Goal: Information Seeking & Learning: Learn about a topic

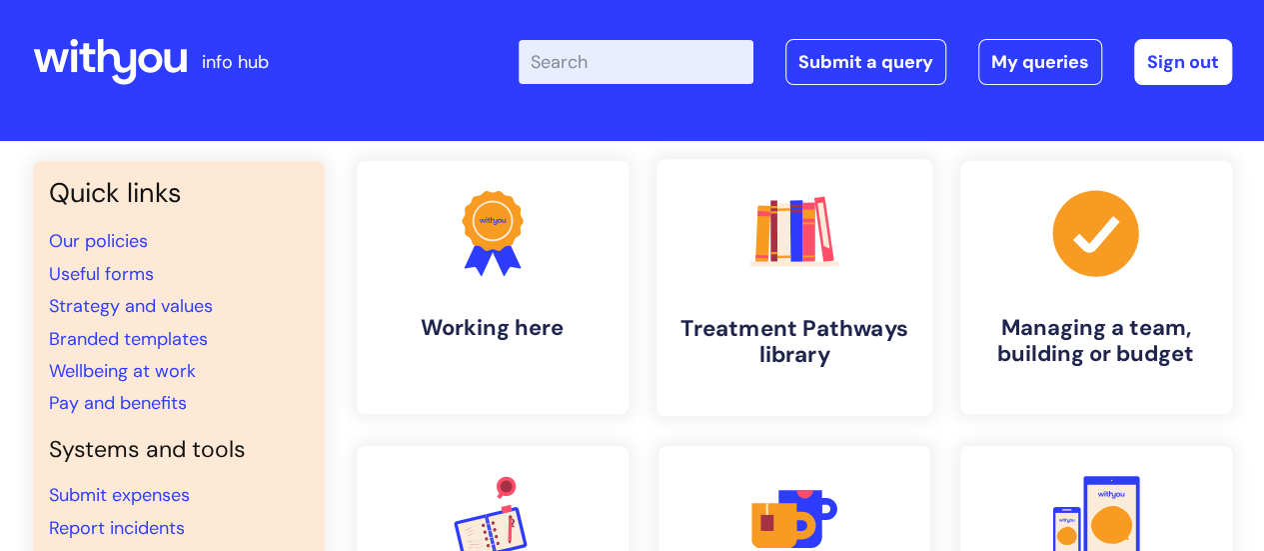
scroll to position [10, 0]
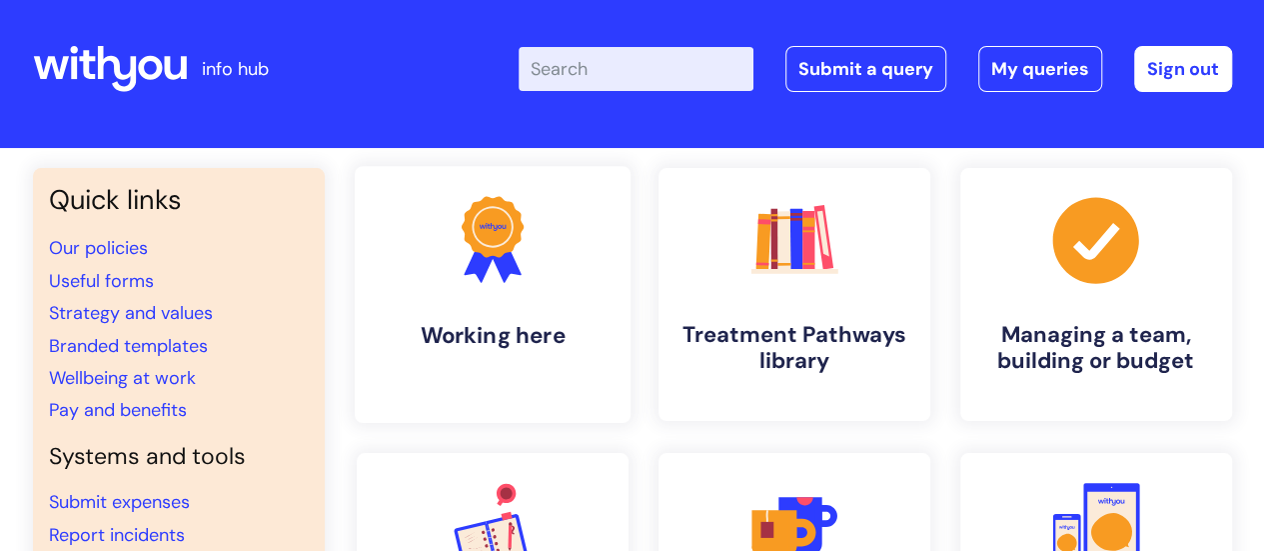
click at [537, 325] on h4 "Working here" at bounding box center [493, 335] width 244 height 27
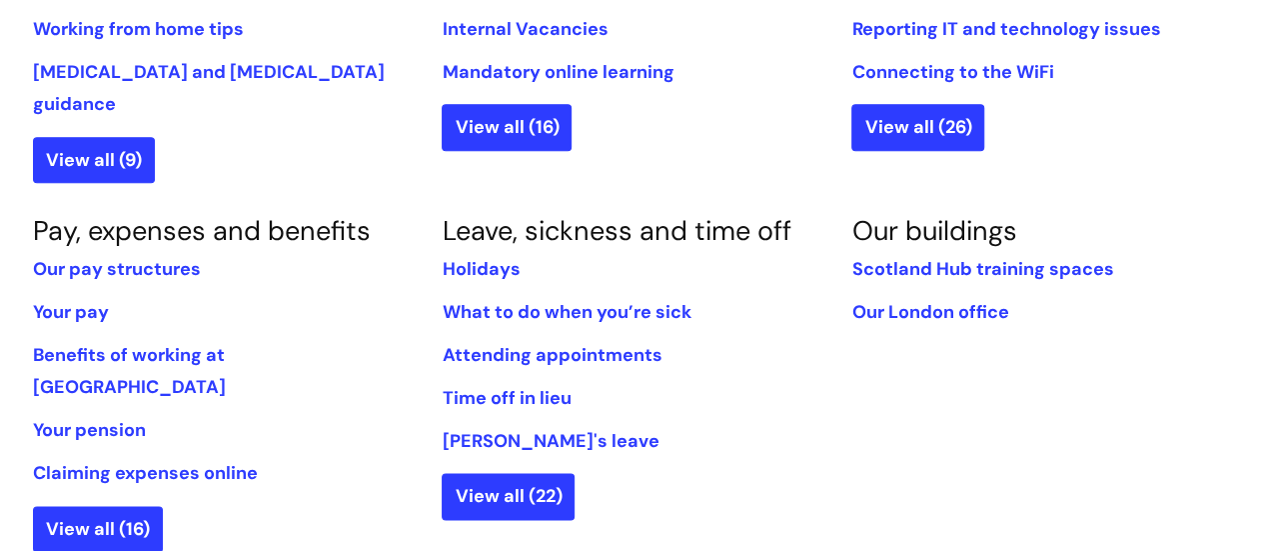
scroll to position [1055, 0]
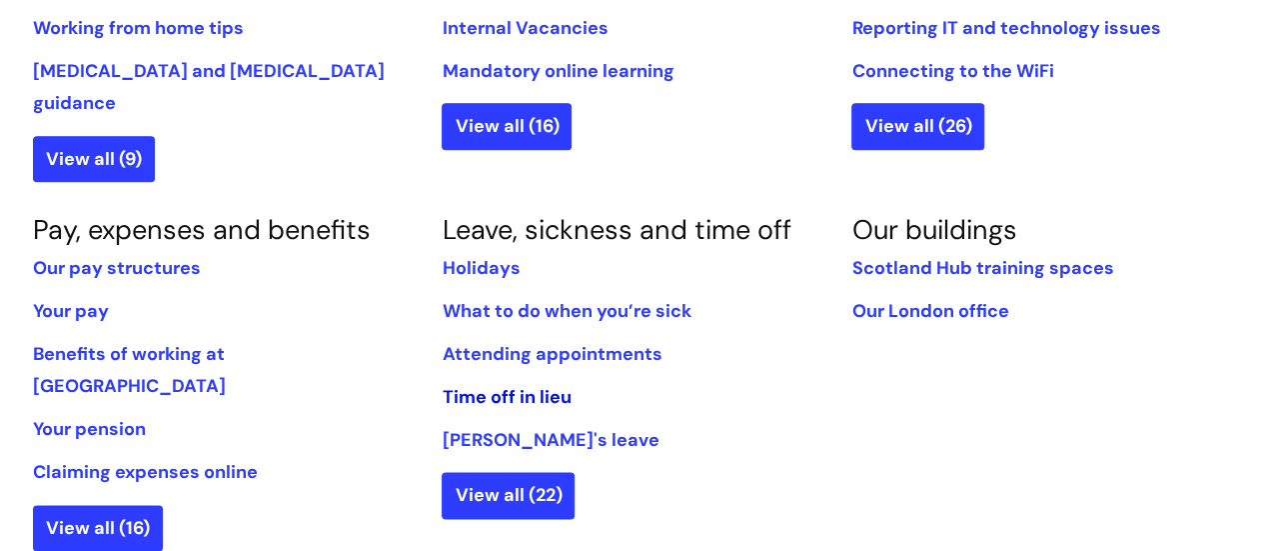
click at [508, 385] on link "Time off in lieu" at bounding box center [506, 397] width 129 height 24
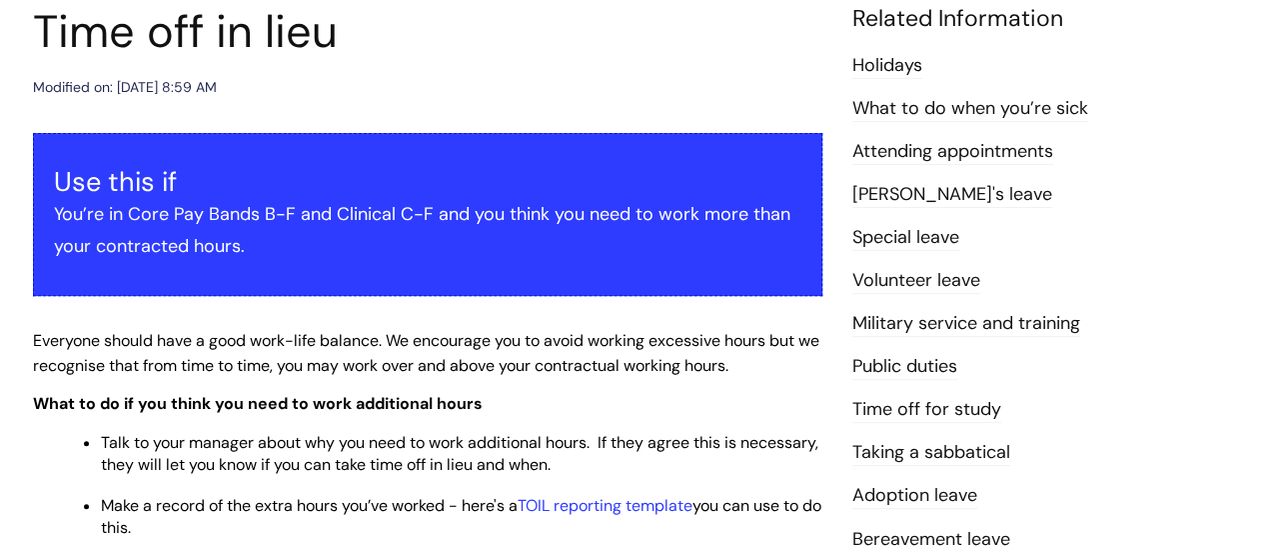
scroll to position [246, 0]
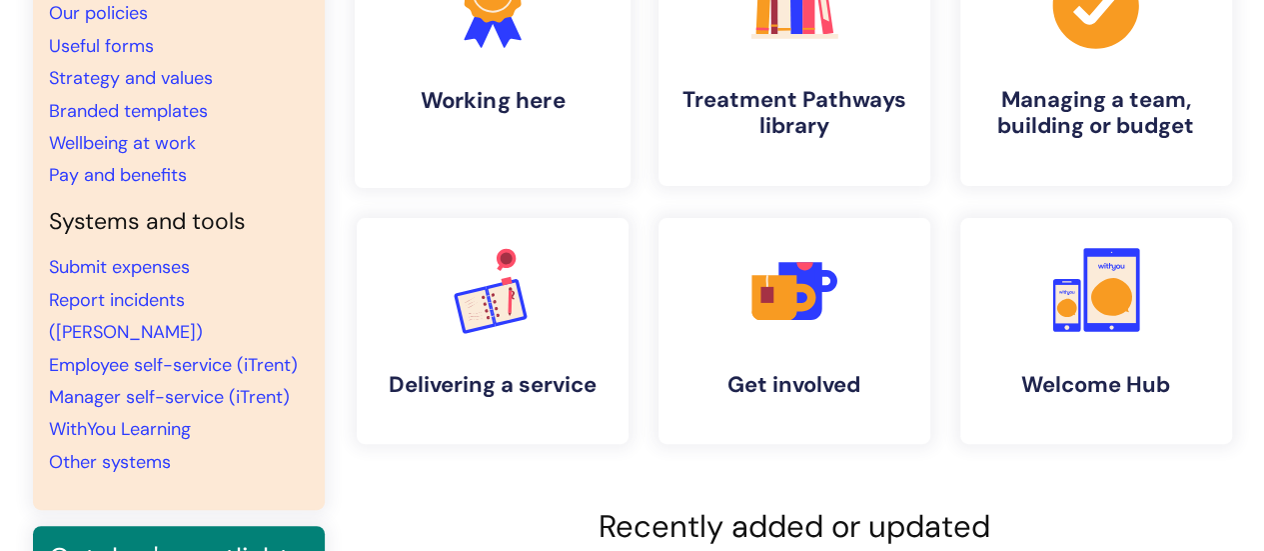
scroll to position [246, 0]
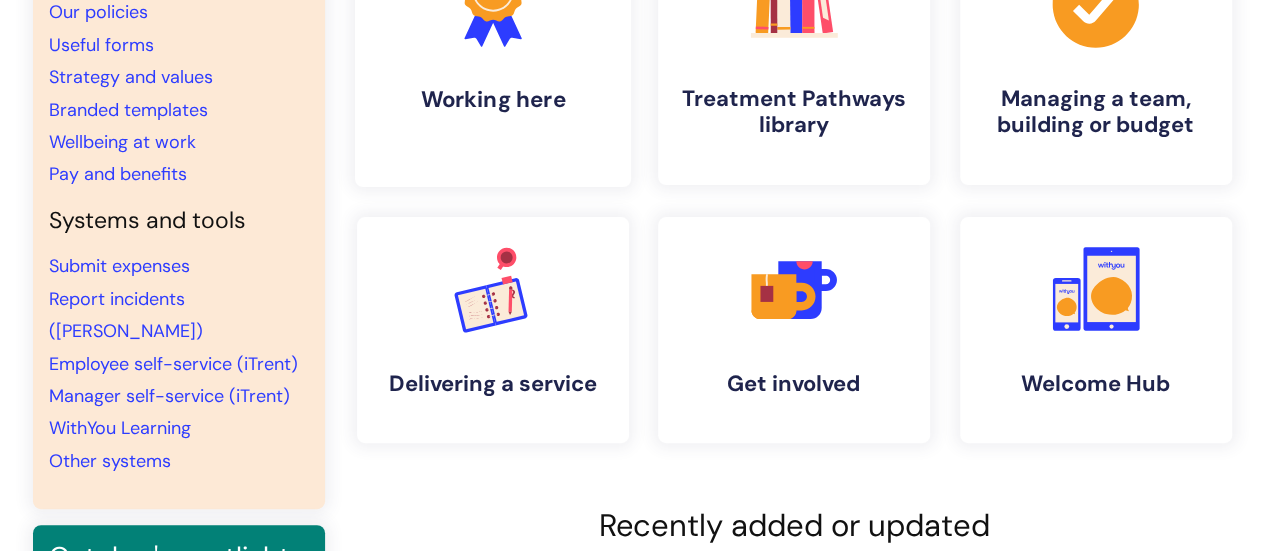
click at [488, 103] on h4 "Working here" at bounding box center [493, 99] width 244 height 27
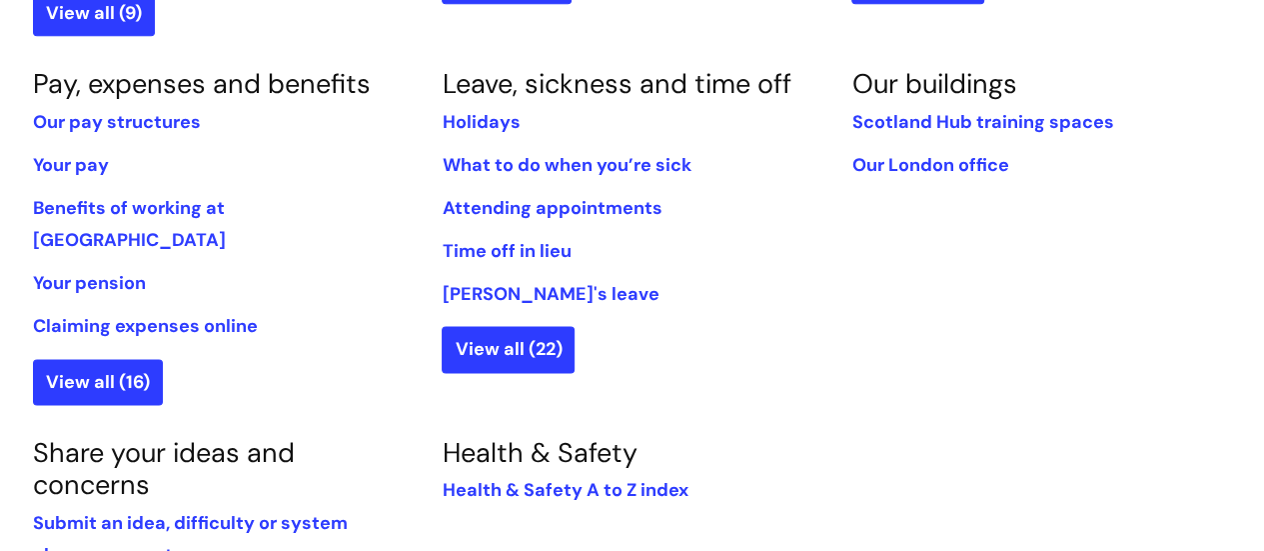
scroll to position [1208, 0]
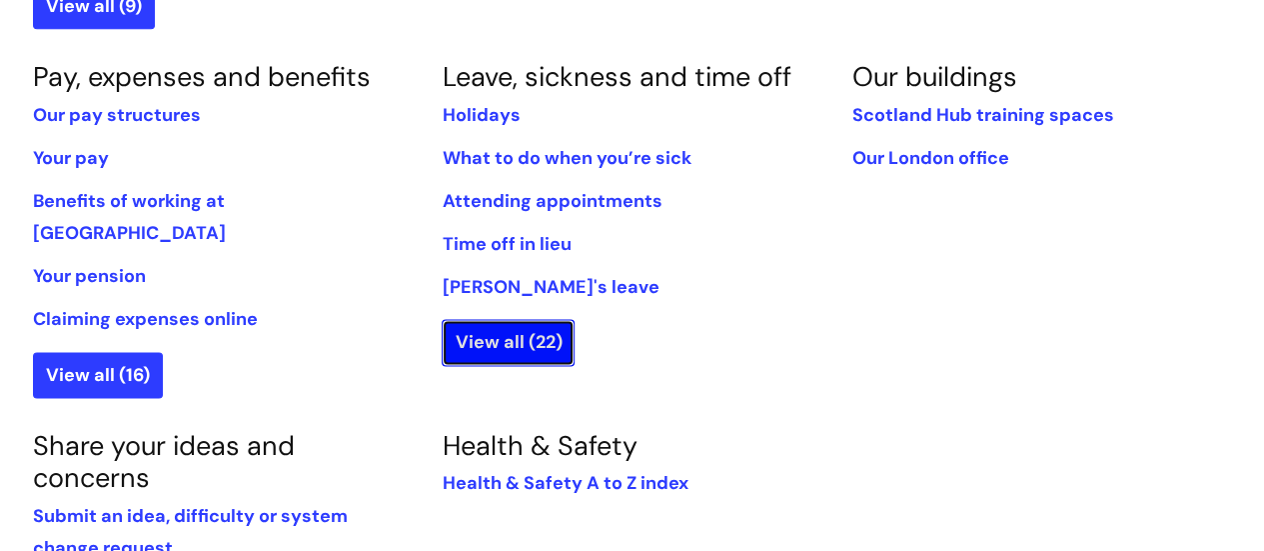
click at [508, 319] on link "View all (22)" at bounding box center [508, 342] width 133 height 46
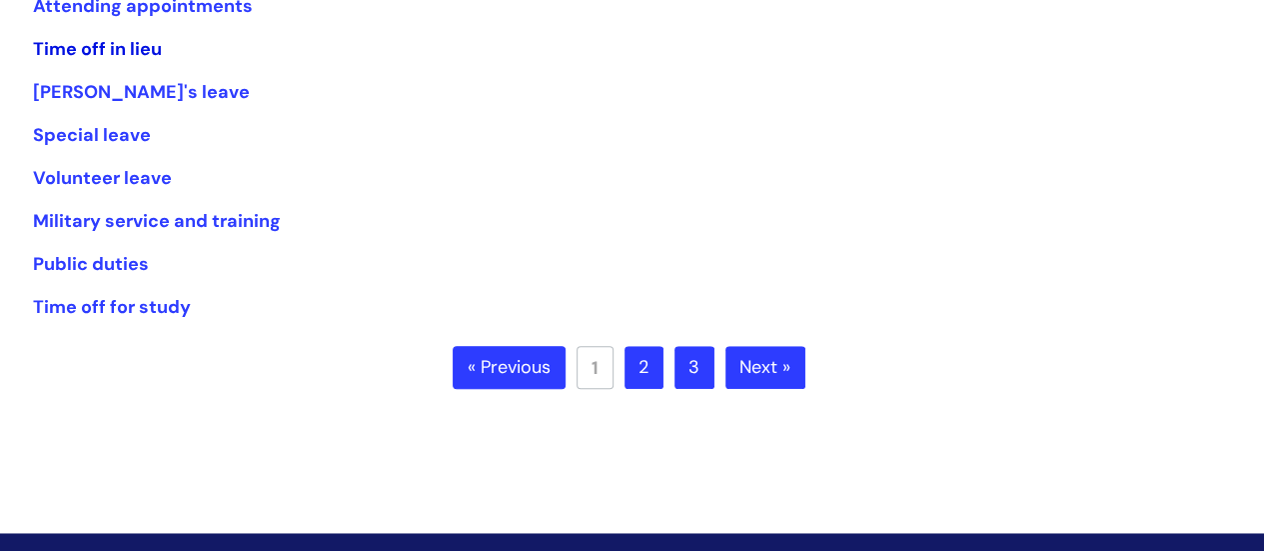
scroll to position [536, 0]
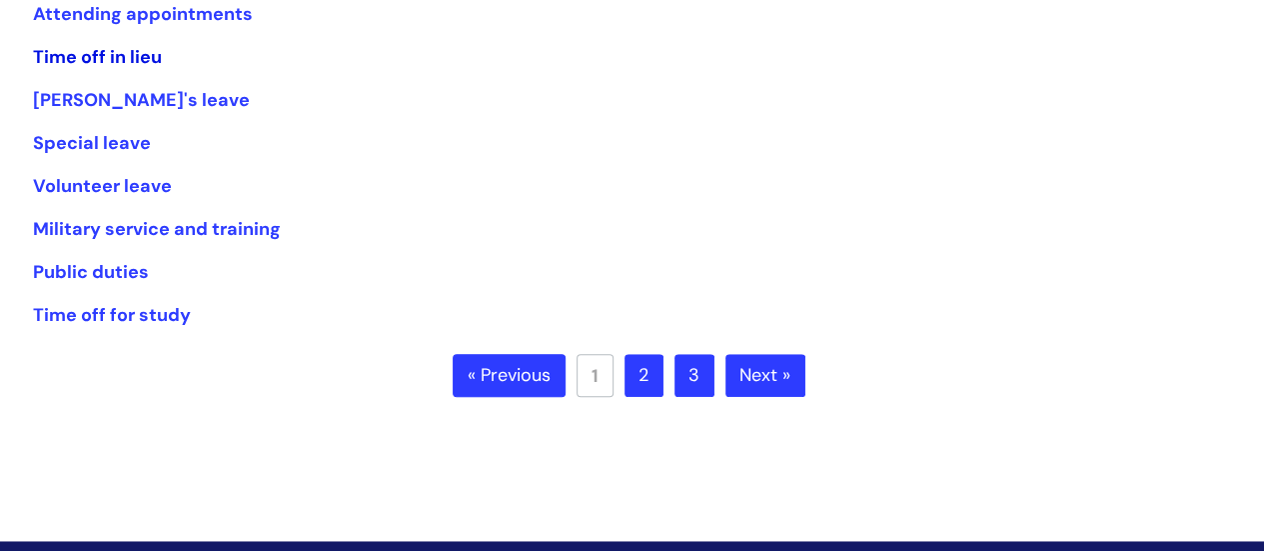
click at [110, 50] on link "Time off in lieu" at bounding box center [97, 57] width 129 height 24
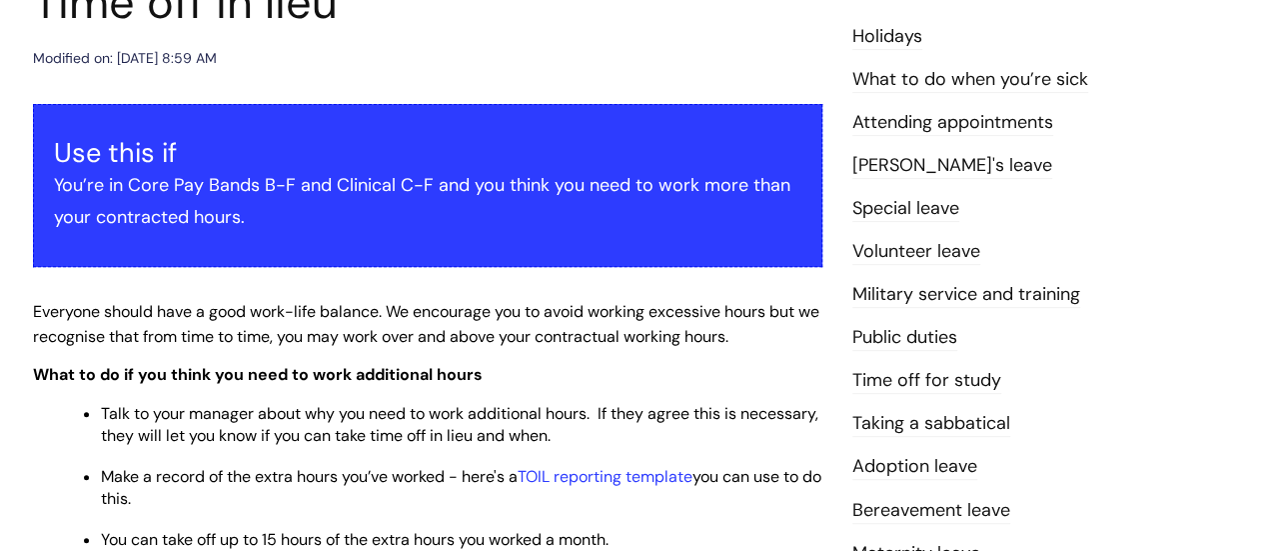
scroll to position [273, 0]
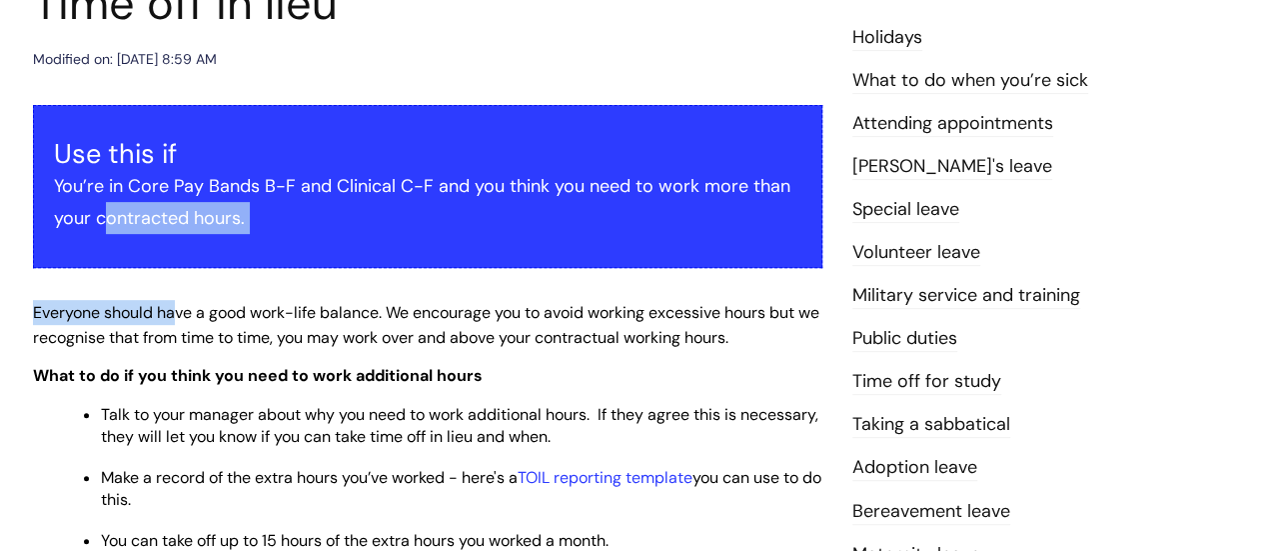
drag, startPoint x: 107, startPoint y: 202, endPoint x: 173, endPoint y: 271, distance: 95.4
click at [173, 271] on div "Use this if You’re in Core Pay Bands B-F and Clinical C-F and you think you nee…" at bounding box center [428, 432] width 790 height 655
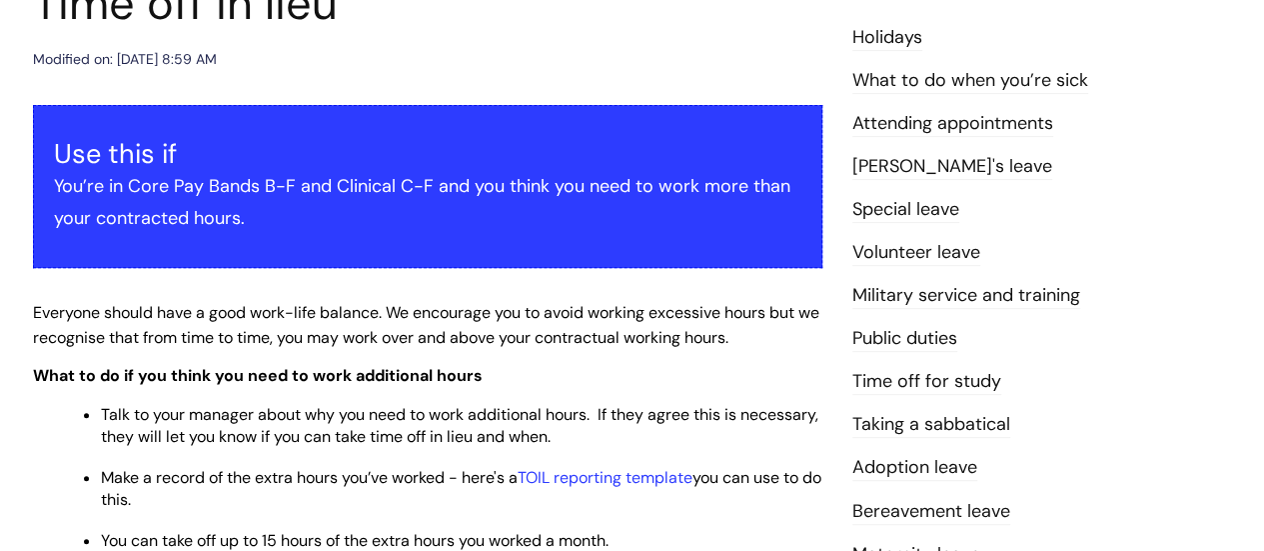
click at [278, 319] on span "Everyone should have a good work-life balance. We encourage you to avoid workin…" at bounding box center [426, 325] width 787 height 46
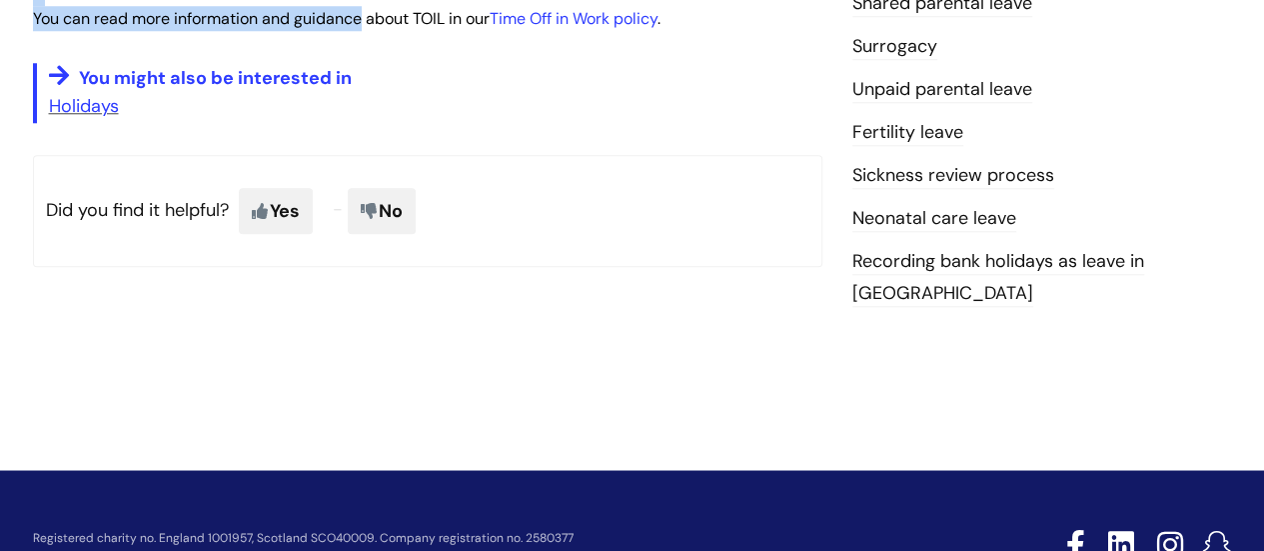
scroll to position [899, 0]
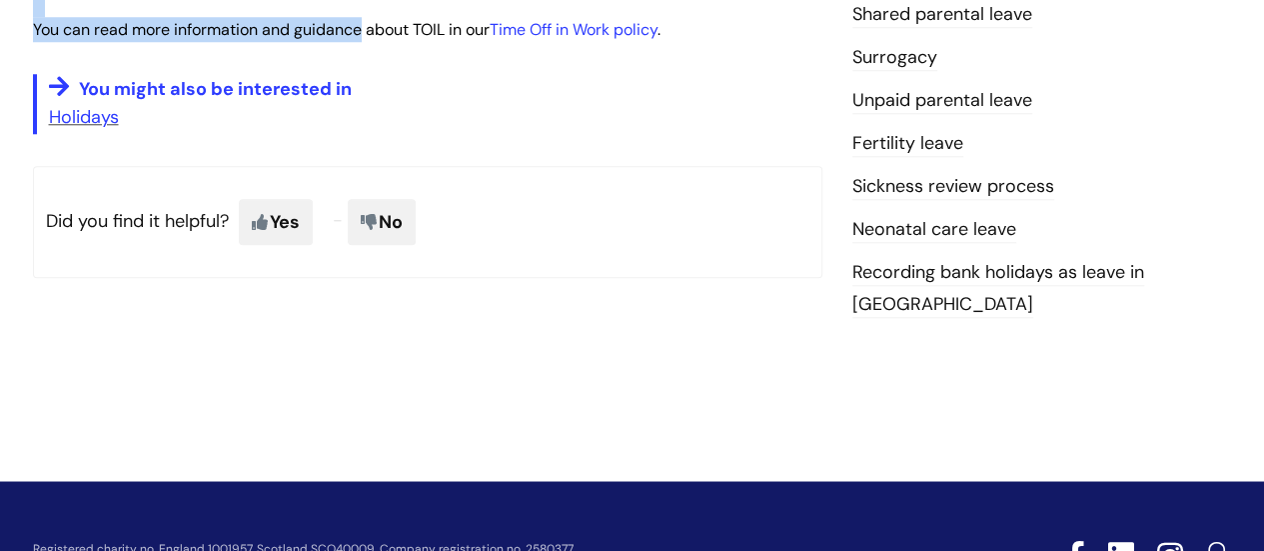
drag, startPoint x: 35, startPoint y: 313, endPoint x: 688, endPoint y: 35, distance: 709.4
copy div "Everyone should have a good work-life balance. We encourage you to avoid workin…"
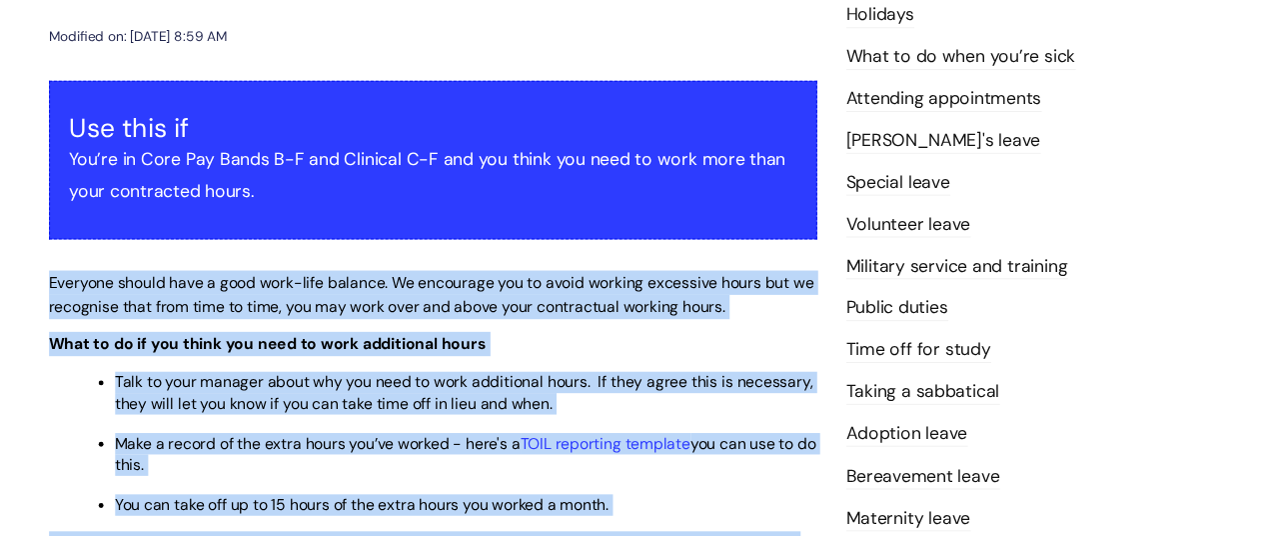
scroll to position [0, 0]
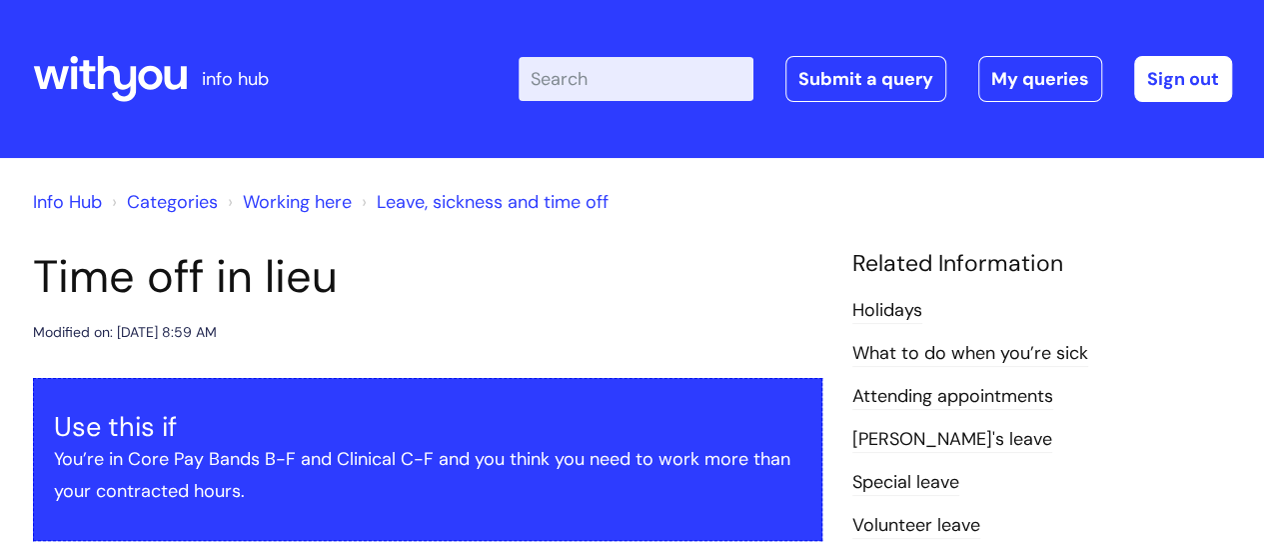
click at [606, 80] on input "Enter your search term here..." at bounding box center [636, 79] width 235 height 44
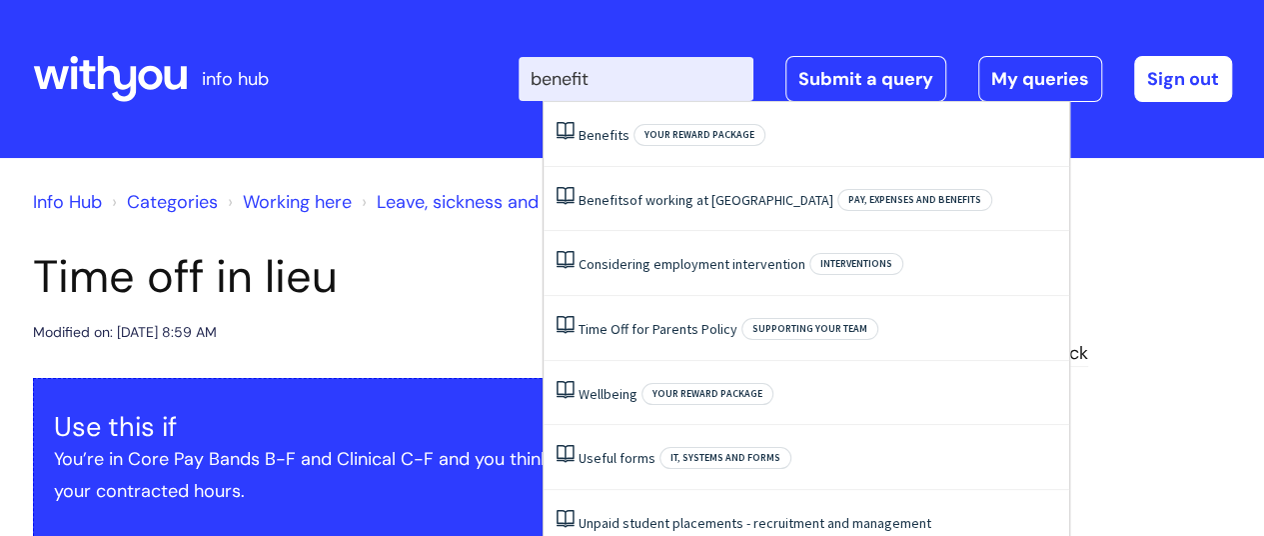
type input "benefits"
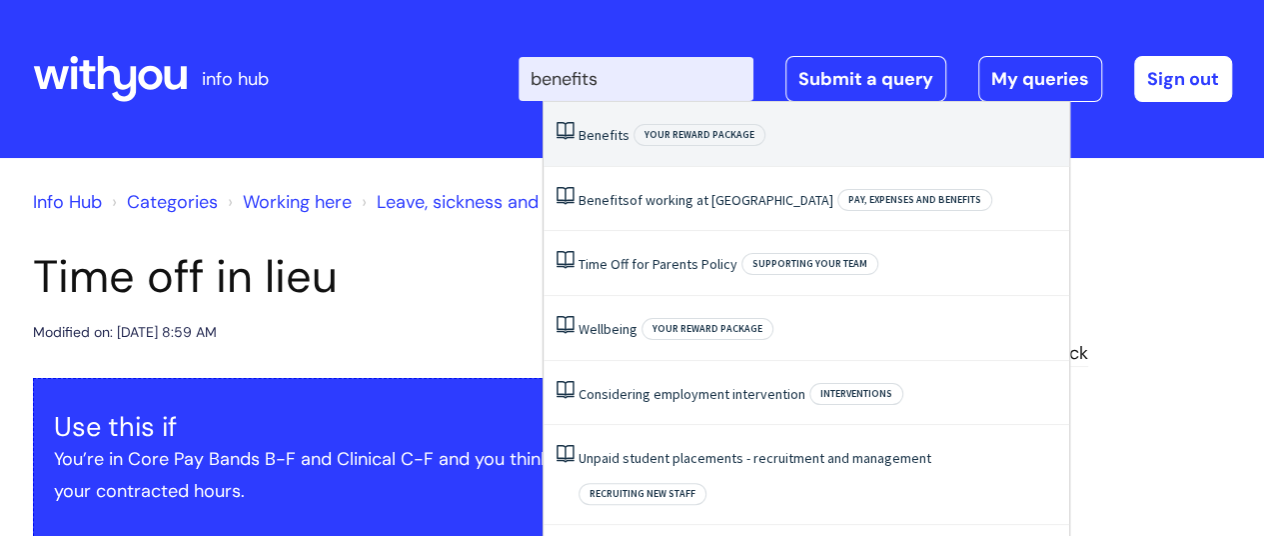
click at [588, 141] on span "Benefits" at bounding box center [604, 135] width 51 height 18
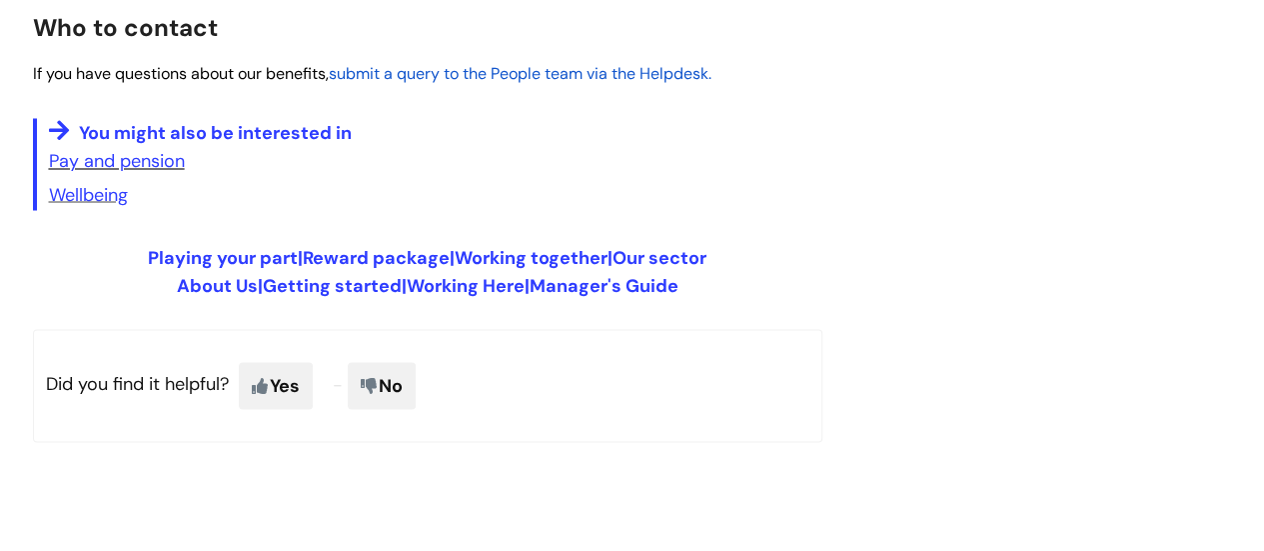
scroll to position [1712, 0]
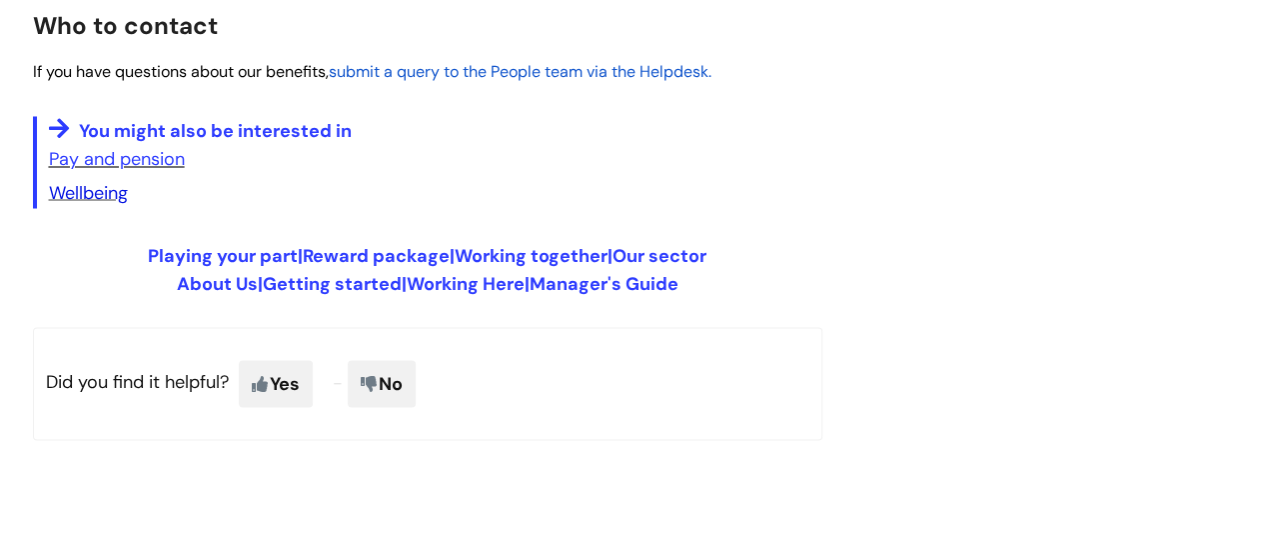
click at [110, 204] on link "Wellbeing" at bounding box center [88, 192] width 79 height 24
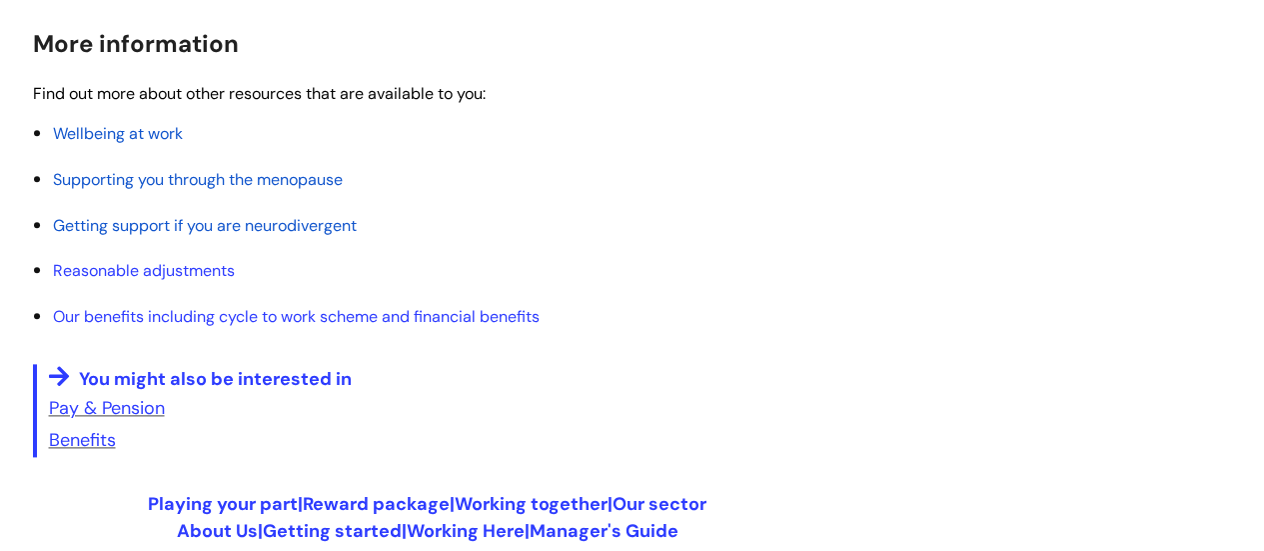
scroll to position [1071, 0]
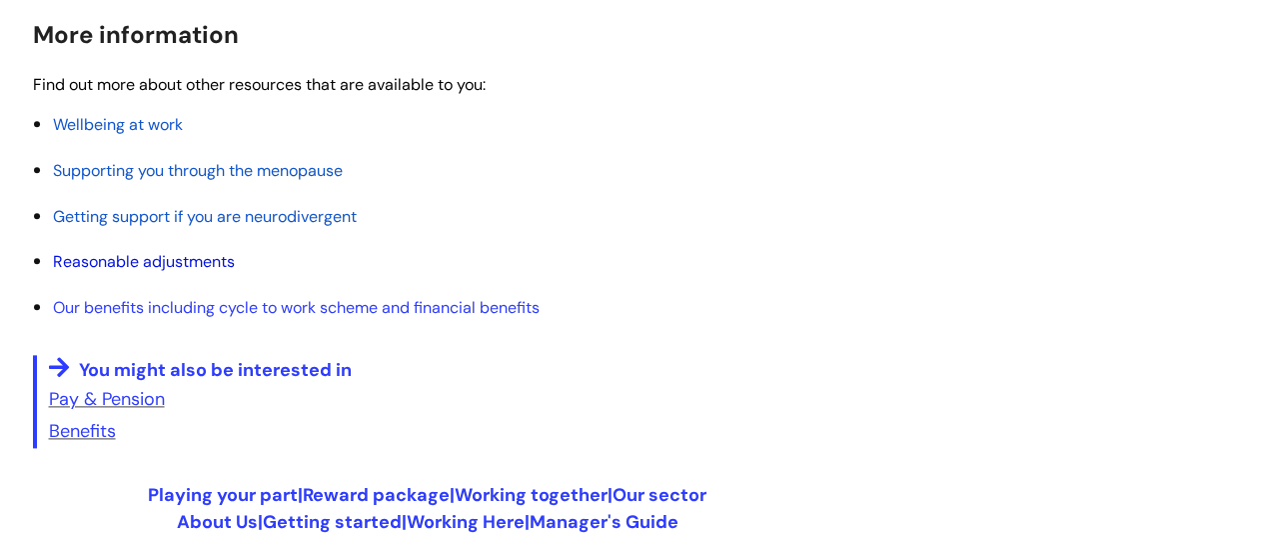
click at [210, 263] on link "Reasonable adjustments" at bounding box center [144, 261] width 182 height 21
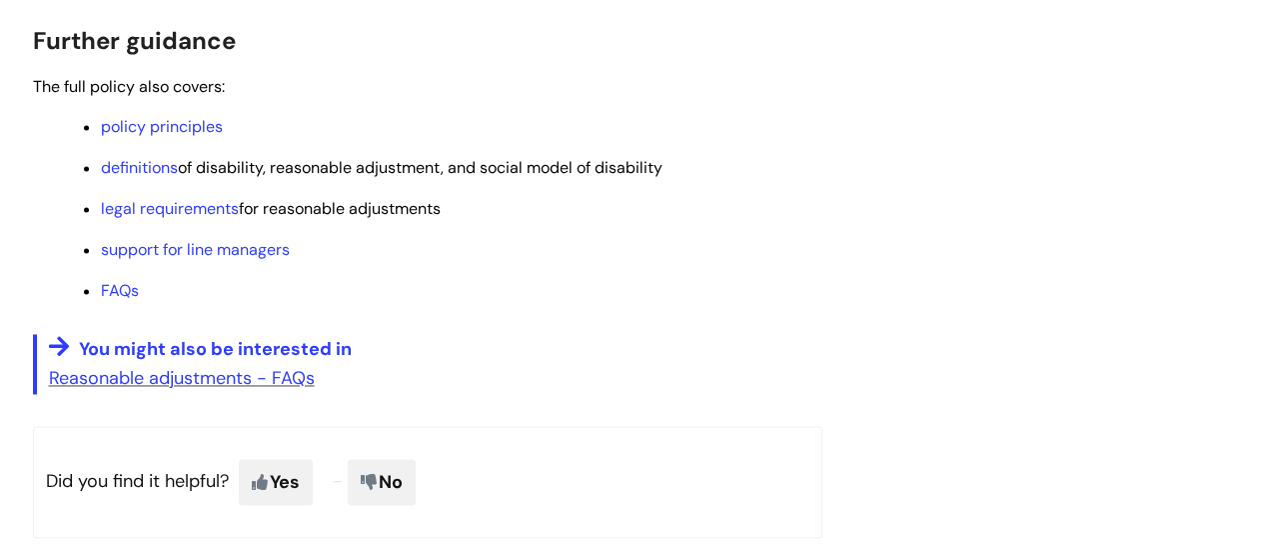
scroll to position [1351, 0]
click at [172, 207] on link "legal requirements" at bounding box center [170, 207] width 138 height 21
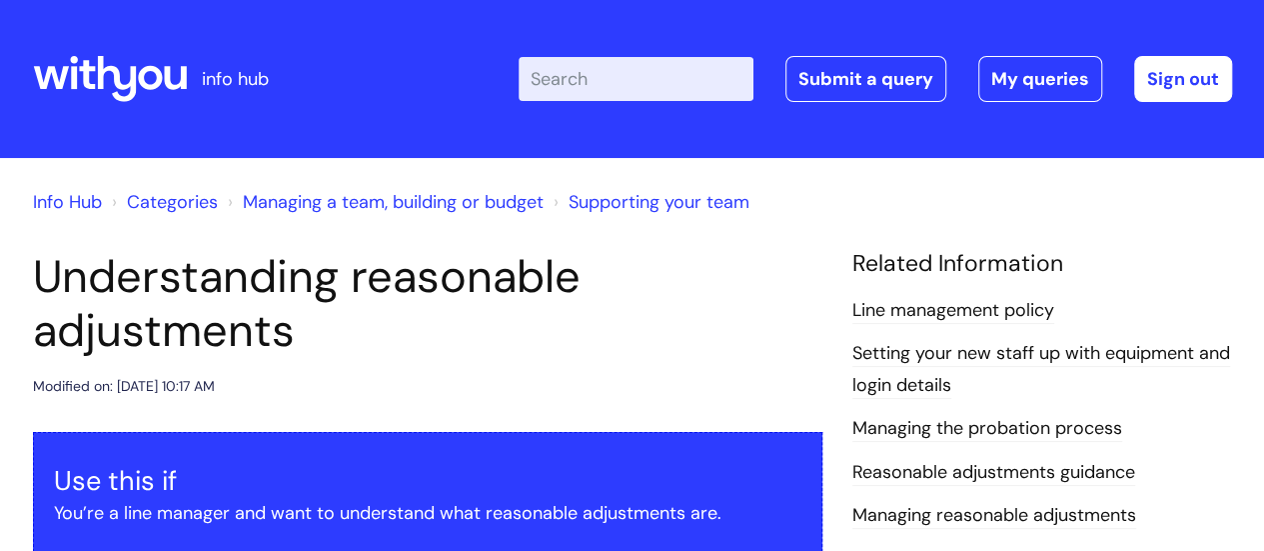
click at [585, 69] on input "Enter your search term here..." at bounding box center [636, 79] width 235 height 44
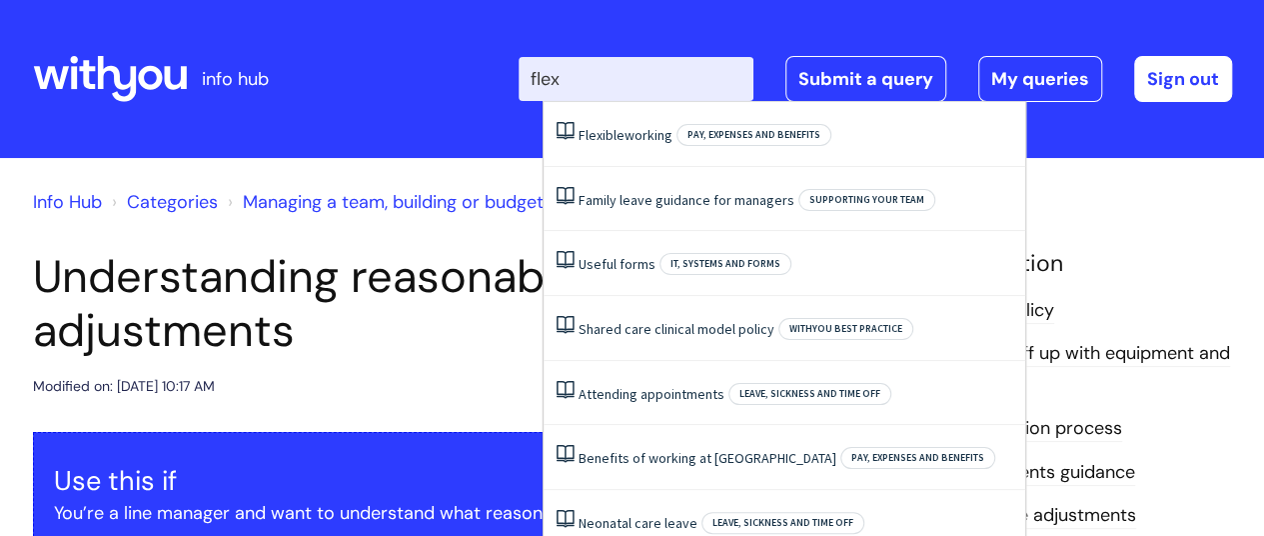
type input "flexi"
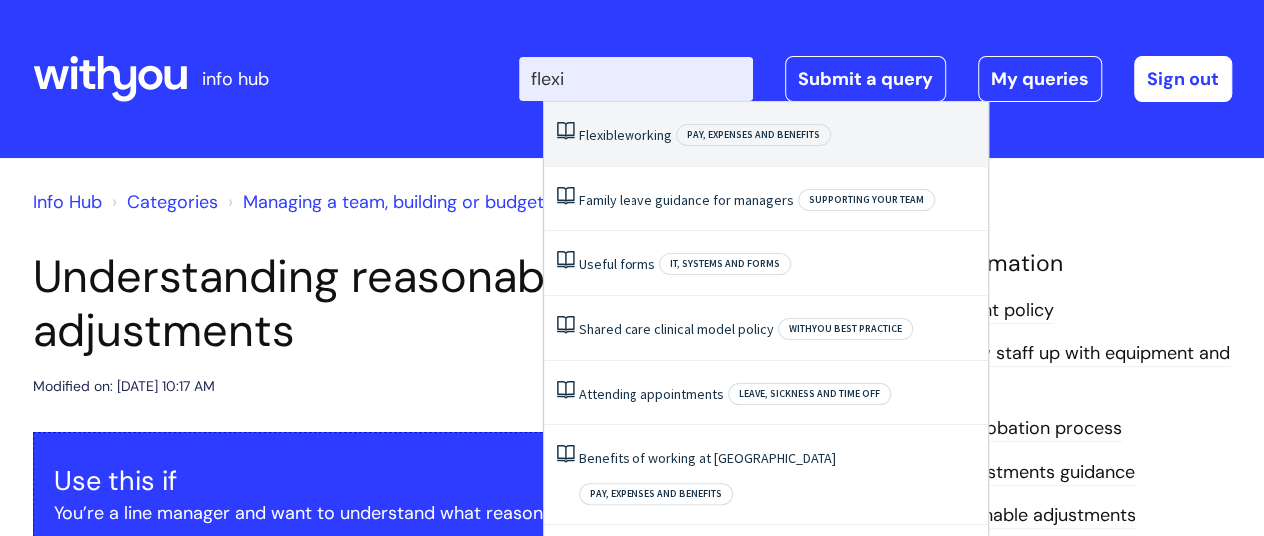
click at [631, 139] on link "Flexible working" at bounding box center [626, 135] width 94 height 18
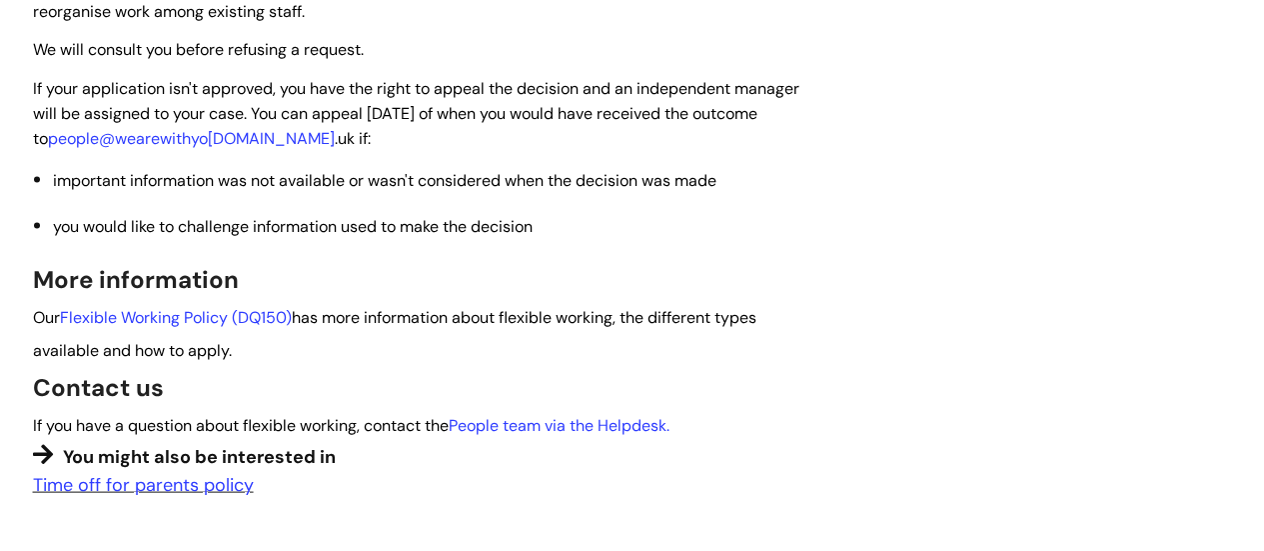
scroll to position [1840, 0]
click at [224, 319] on link "Flexible Working Policy (DQ150)" at bounding box center [176, 315] width 232 height 21
